Goal: Task Accomplishment & Management: Manage account settings

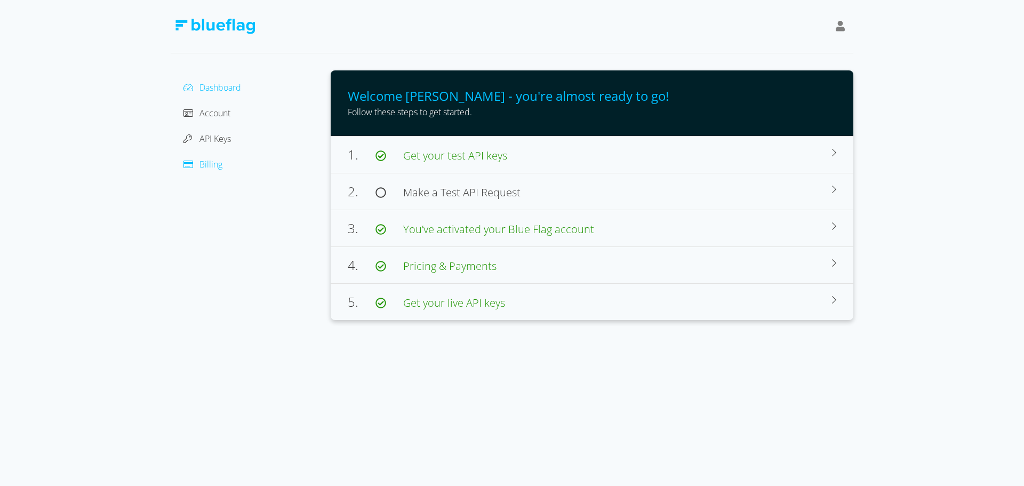
click at [210, 163] on span "Billing" at bounding box center [210, 164] width 23 height 12
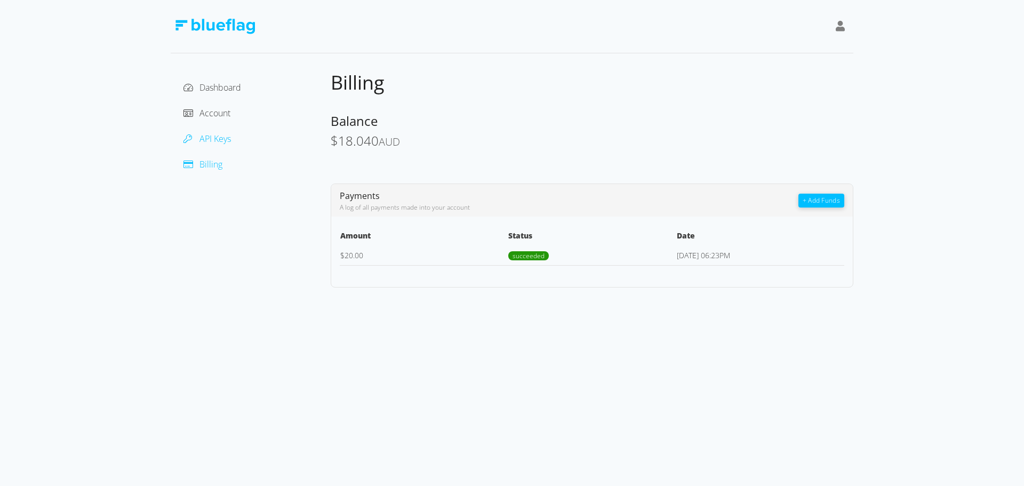
click at [213, 138] on span "API Keys" at bounding box center [214, 139] width 31 height 12
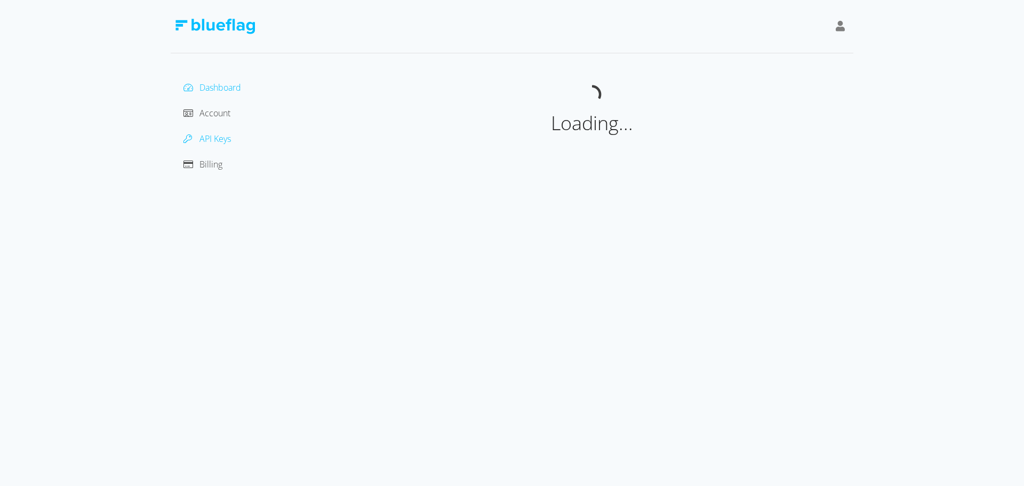
click at [220, 84] on span "Dashboard" at bounding box center [220, 88] width 42 height 12
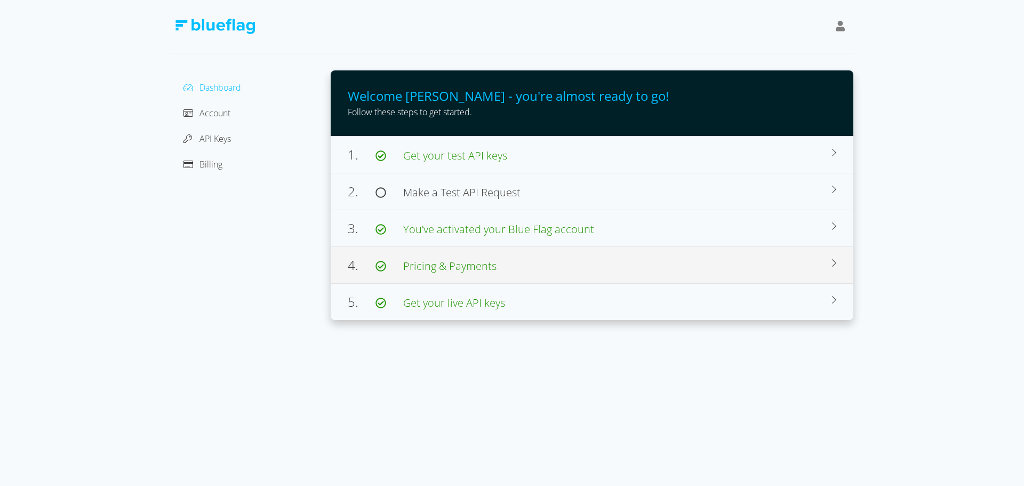
click at [484, 266] on span "Pricing & Payments" at bounding box center [449, 266] width 93 height 14
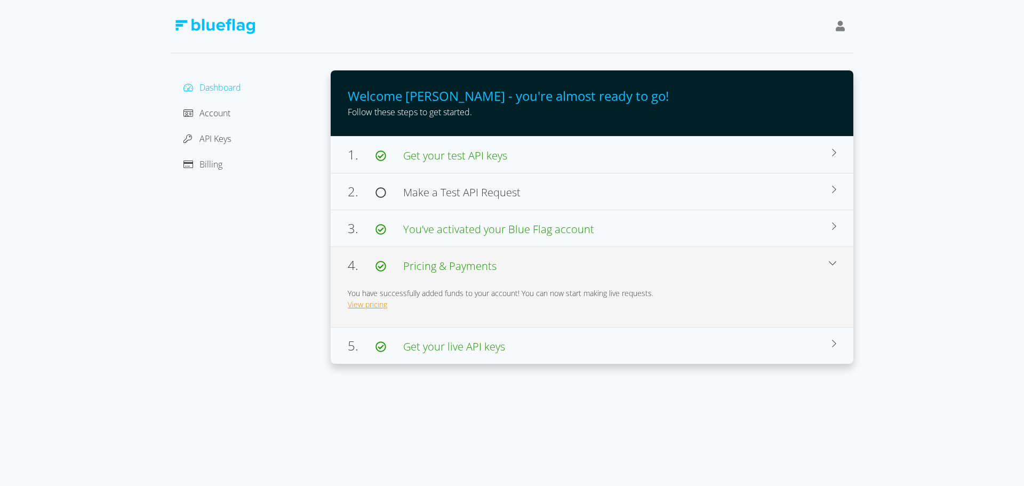
click at [355, 306] on link "View pricing" at bounding box center [367, 304] width 39 height 10
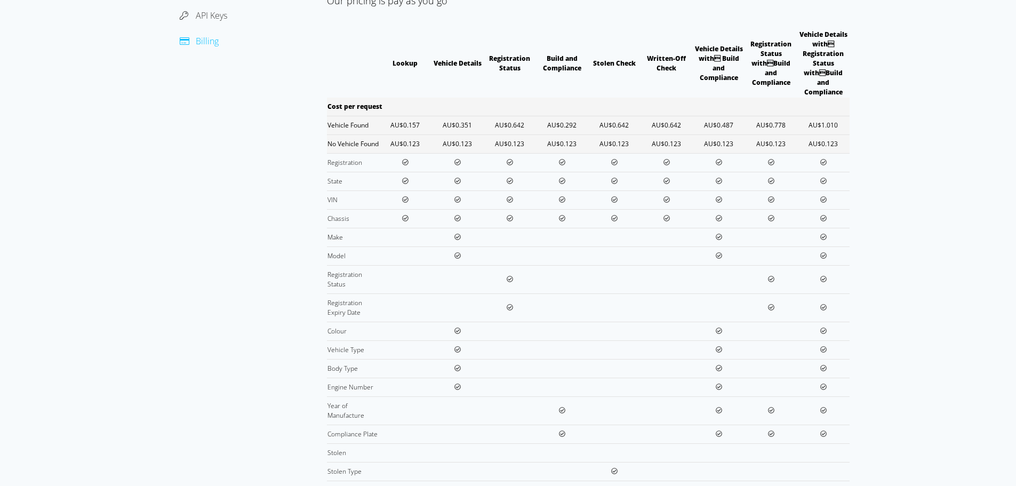
scroll to position [107, 0]
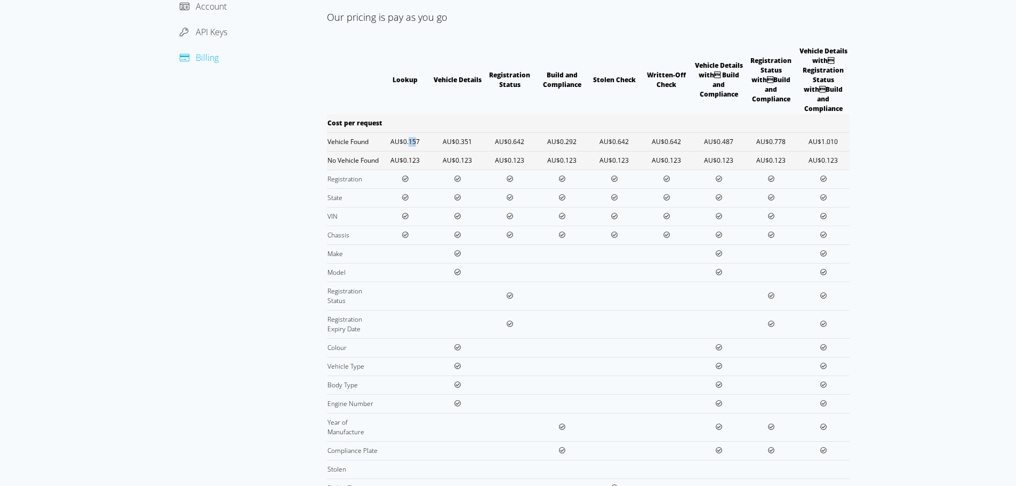
drag, startPoint x: 417, startPoint y: 133, endPoint x: 408, endPoint y: 132, distance: 9.1
click at [408, 132] on td "AU$0.157" at bounding box center [405, 141] width 52 height 19
click at [407, 134] on td "AU$0.157" at bounding box center [405, 141] width 52 height 19
drag, startPoint x: 410, startPoint y: 131, endPoint x: 418, endPoint y: 131, distance: 8.5
click at [418, 132] on td "AU$0.157" at bounding box center [405, 141] width 52 height 19
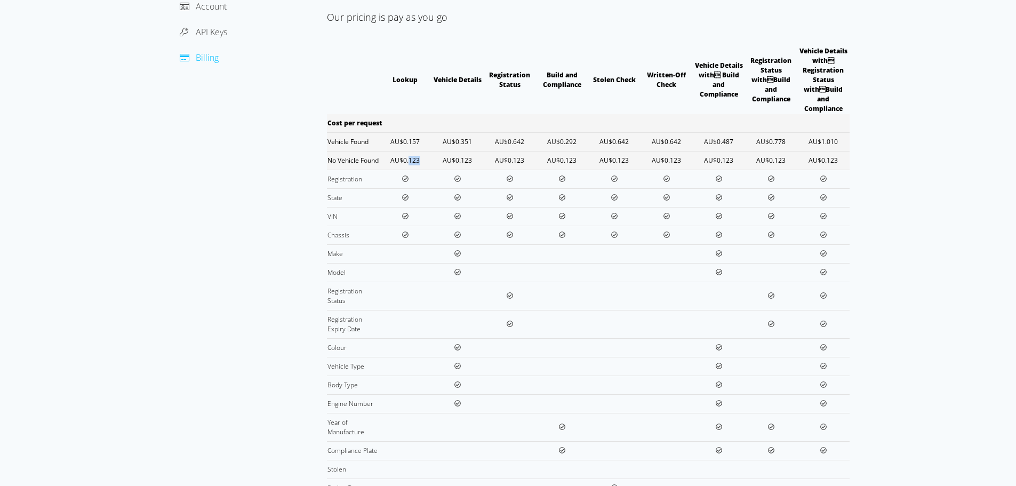
drag, startPoint x: 410, startPoint y: 153, endPoint x: 420, endPoint y: 153, distance: 10.7
click at [420, 153] on td "AU$0.123" at bounding box center [405, 160] width 52 height 19
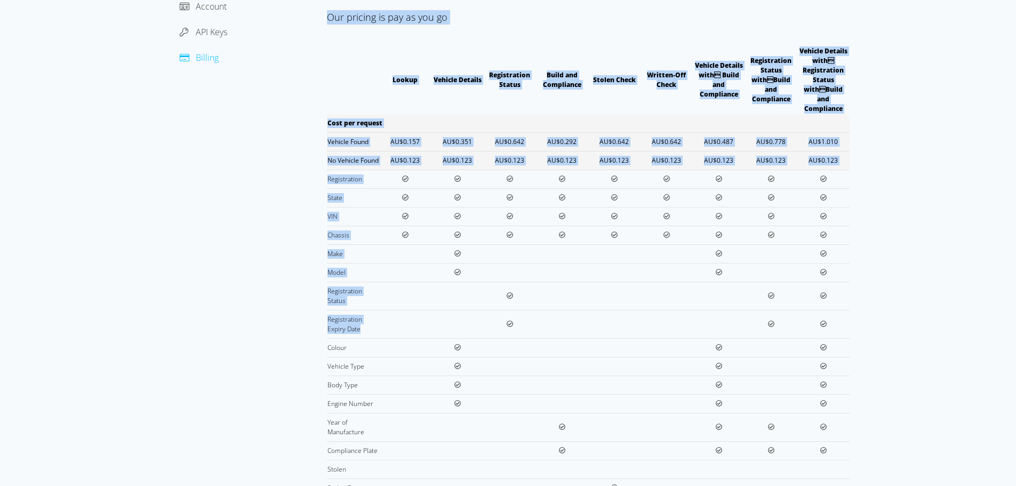
drag, startPoint x: 326, startPoint y: 322, endPoint x: 364, endPoint y: 333, distance: 39.5
click at [364, 333] on div "Dashboard Account API Keys Billing Pricing Our pricing is pay as you go Lookup …" at bounding box center [508, 348] width 683 height 768
click at [364, 331] on td "Registration Expiry Date" at bounding box center [353, 324] width 52 height 28
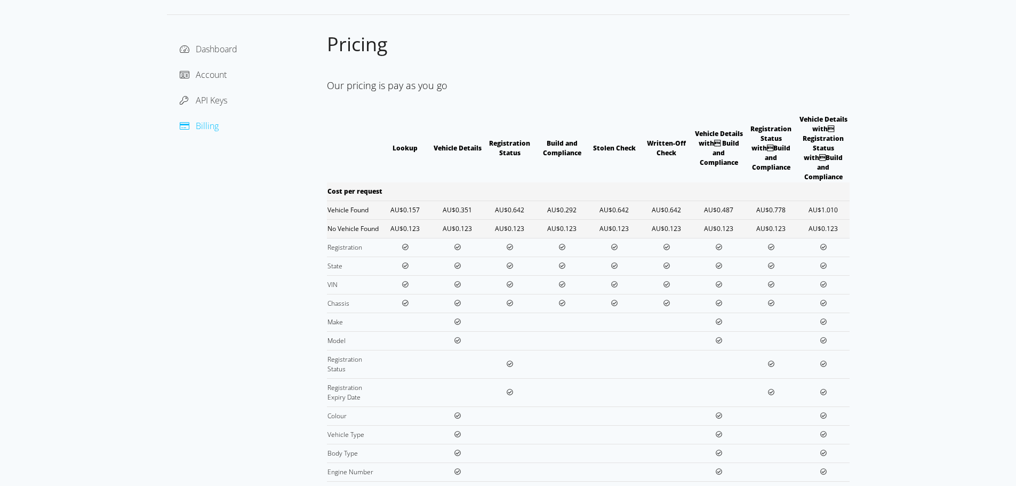
scroll to position [32, 0]
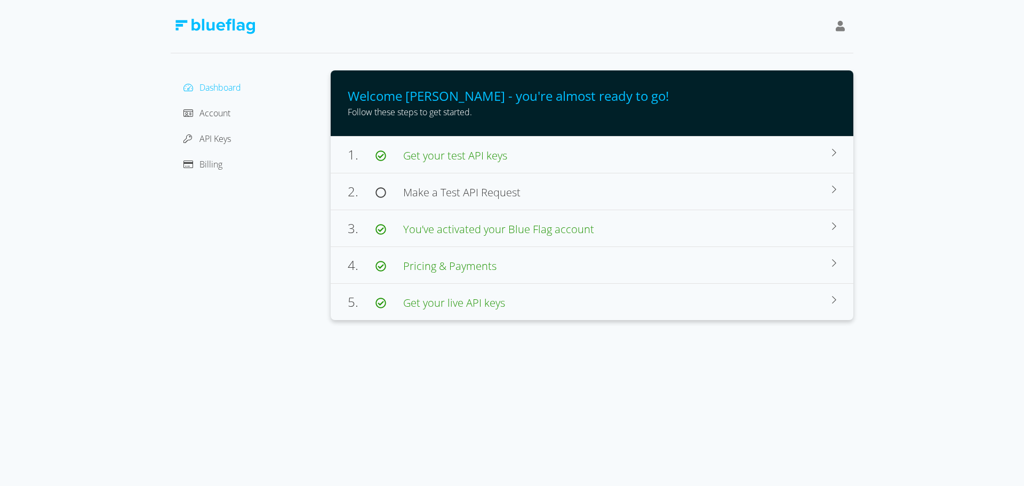
click at [843, 28] on icon at bounding box center [841, 26] width 10 height 11
click at [208, 116] on span "Account" at bounding box center [214, 113] width 31 height 12
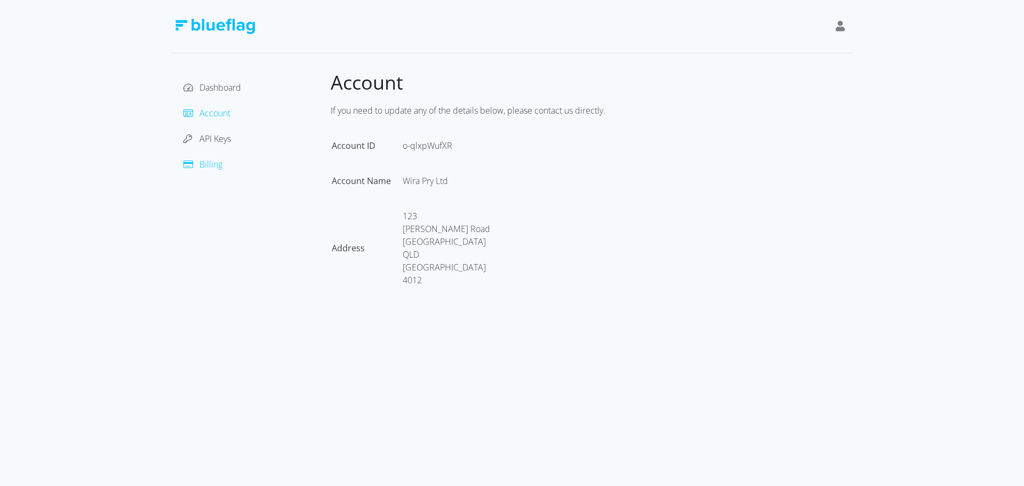
click at [209, 163] on span "Billing" at bounding box center [210, 164] width 23 height 12
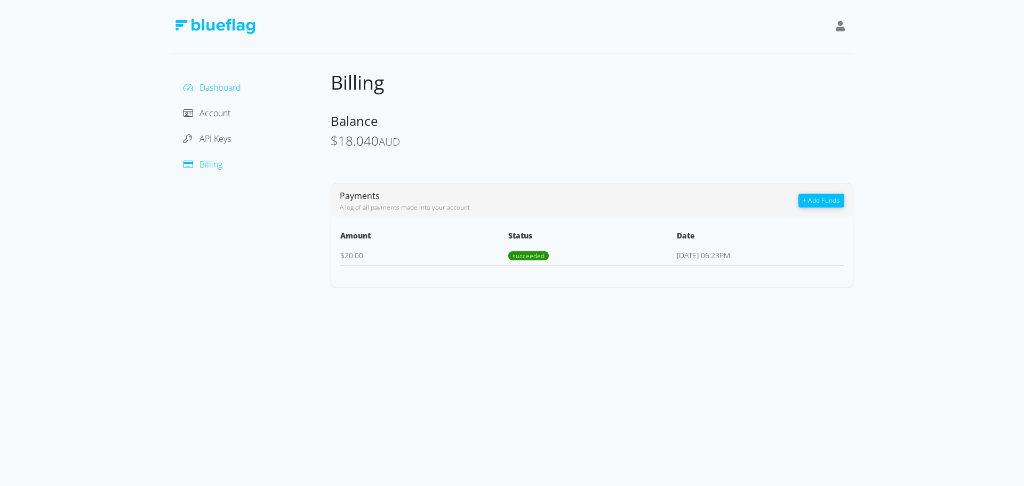
click at [215, 86] on span "Dashboard" at bounding box center [220, 88] width 42 height 12
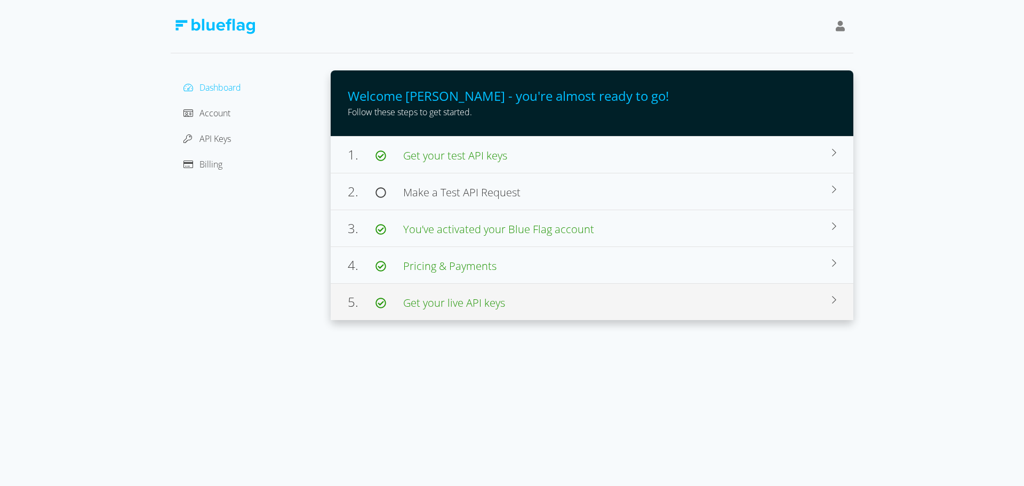
click at [568, 301] on div "5. Get your live API keys" at bounding box center [590, 301] width 484 height 19
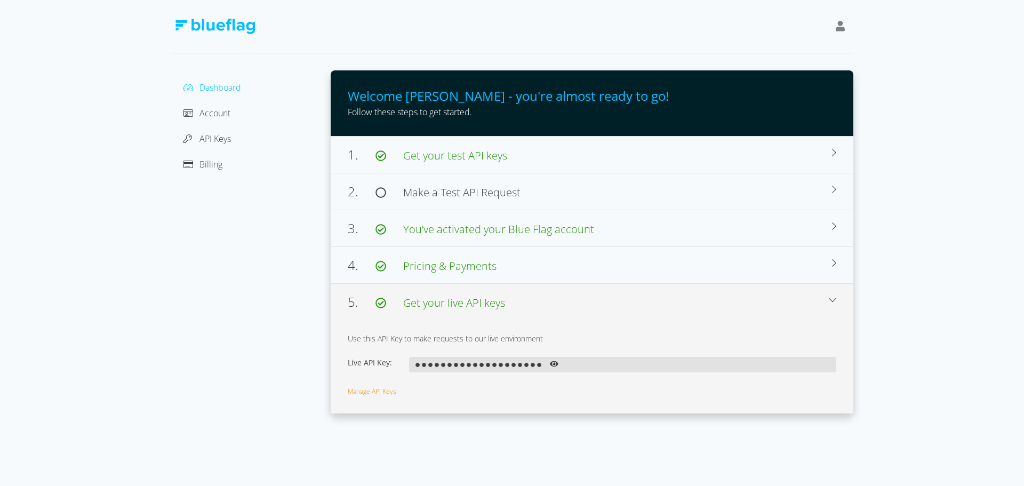
click at [557, 362] on icon at bounding box center [554, 363] width 9 height 7
click at [373, 388] on link "Manage API Keys" at bounding box center [372, 392] width 49 height 9
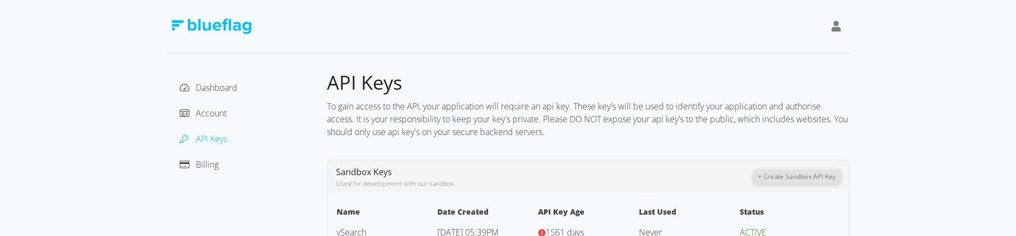
click at [834, 27] on icon at bounding box center [837, 26] width 10 height 11
click at [201, 114] on span "Account" at bounding box center [211, 113] width 31 height 12
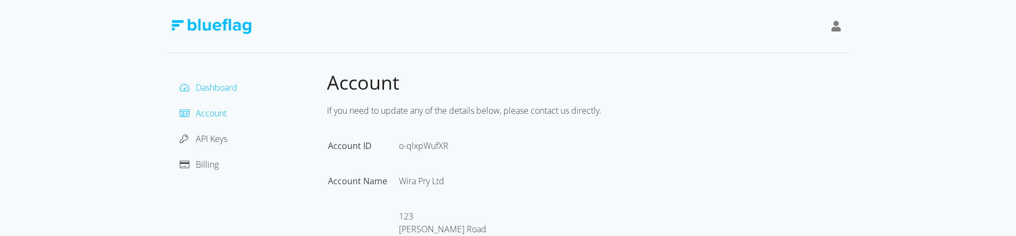
click at [212, 87] on span "Dashboard" at bounding box center [217, 88] width 42 height 12
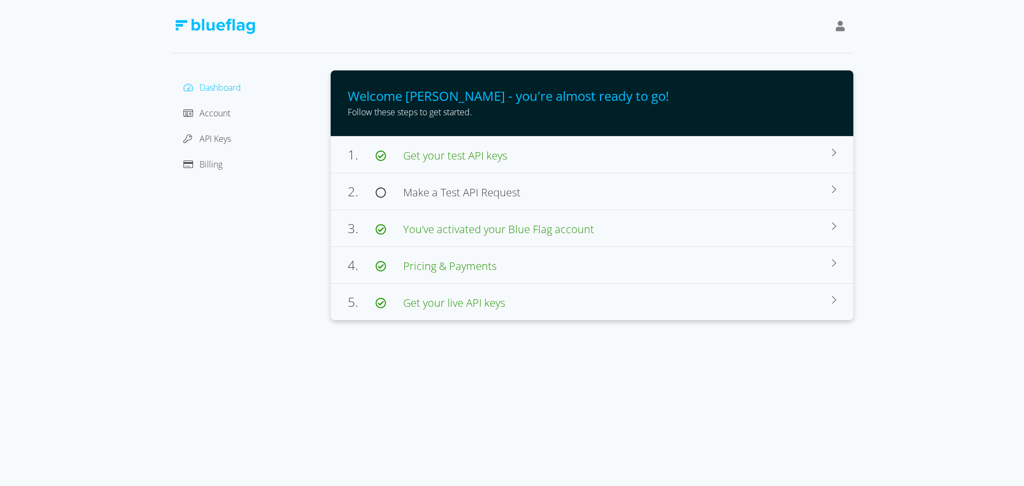
click at [839, 27] on icon at bounding box center [841, 26] width 10 height 11
click at [784, 81] on div "Sign Out" at bounding box center [792, 82] width 90 height 11
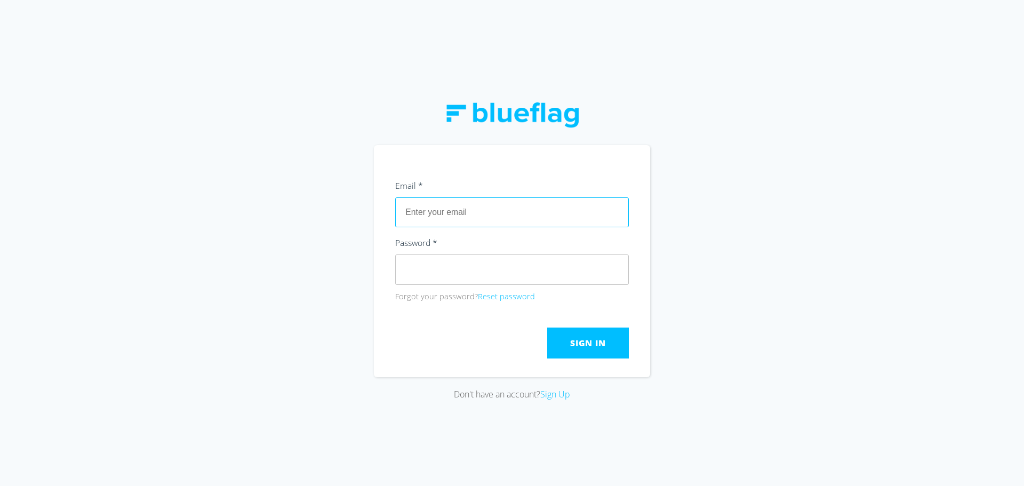
type input "kaushy@wira.com.au"
click at [510, 294] on button "Reset password" at bounding box center [506, 297] width 57 height 12
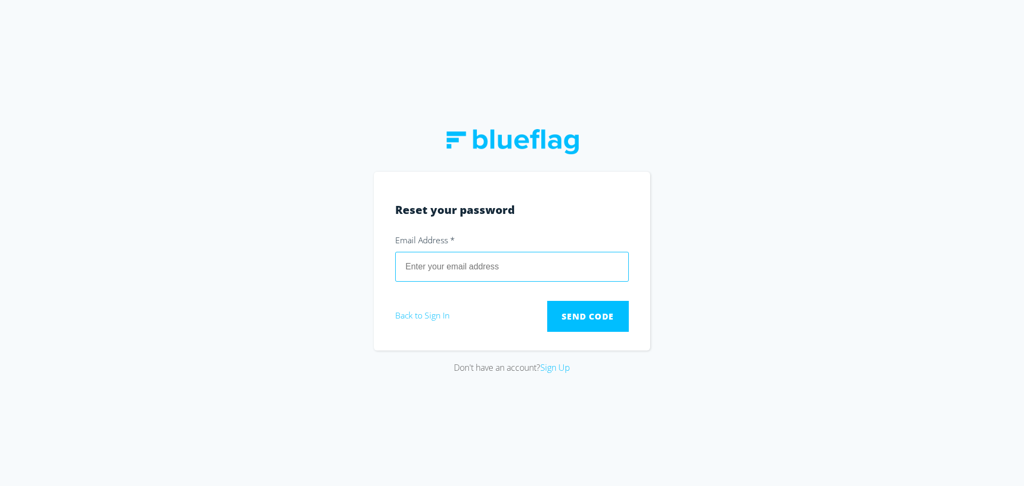
click at [504, 274] on input "email" at bounding box center [512, 267] width 234 height 30
type input "kaushy@wira.com.au"
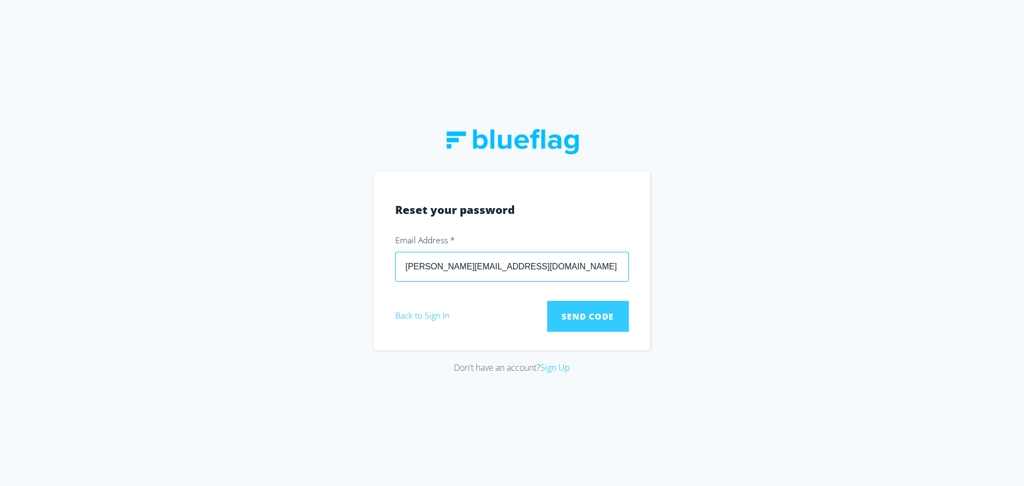
click at [601, 317] on span "Send Code" at bounding box center [588, 316] width 52 height 12
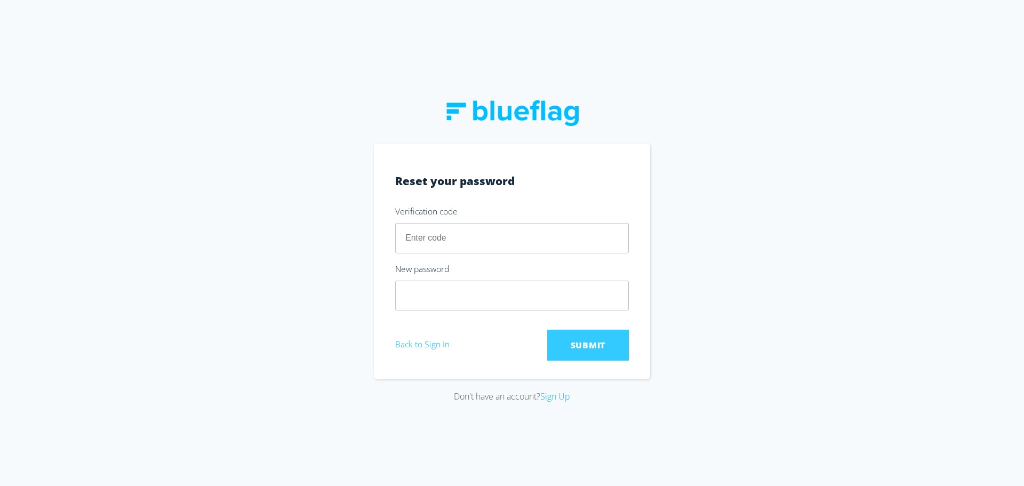
click at [507, 237] on input "number" at bounding box center [512, 238] width 234 height 30
type input "720791"
click at [339, 300] on div "Don't have an account? Sign Up" at bounding box center [512, 243] width 1024 height 486
click at [578, 349] on span "Submit" at bounding box center [588, 345] width 35 height 12
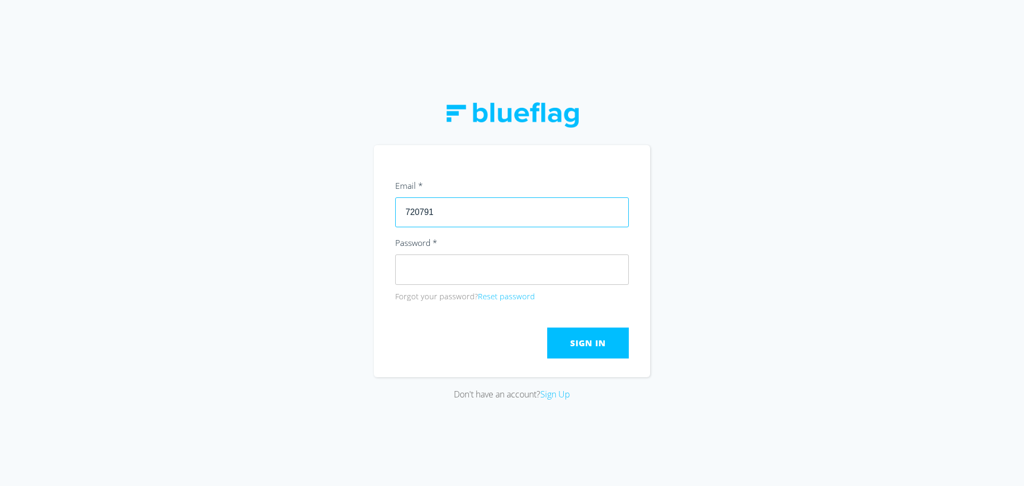
click at [515, 220] on input "720791" at bounding box center [512, 212] width 234 height 30
type input "kaushy@wira.com.au"
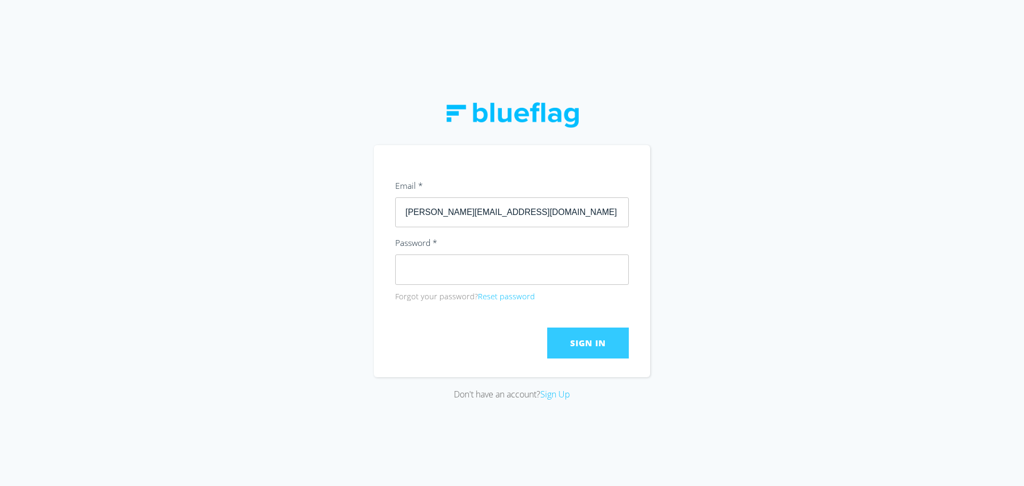
click at [597, 347] on span "Sign In" at bounding box center [587, 343] width 35 height 12
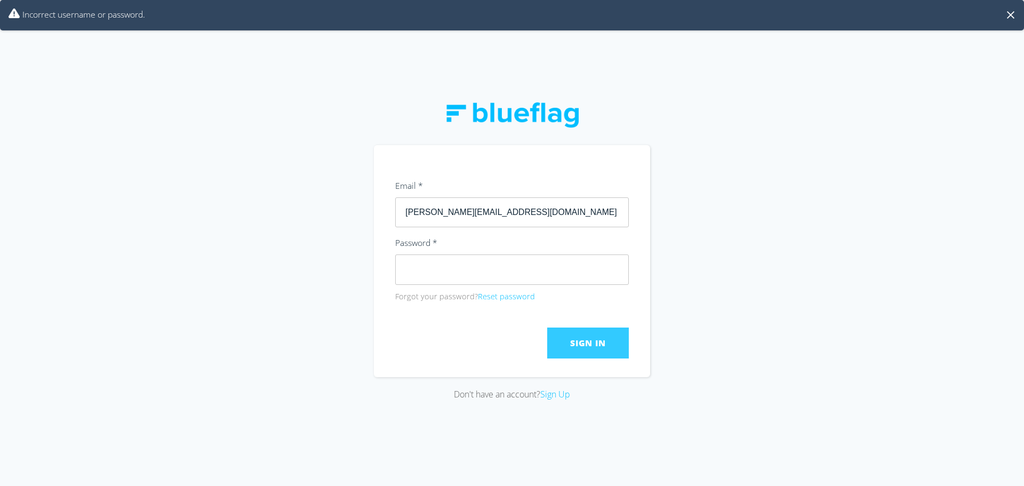
click at [702, 241] on div "Don't have an account? Sign Up" at bounding box center [512, 243] width 1024 height 486
click at [593, 341] on span "Sign In" at bounding box center [587, 343] width 35 height 12
